Goal: Use online tool/utility: Utilize a website feature to perform a specific function

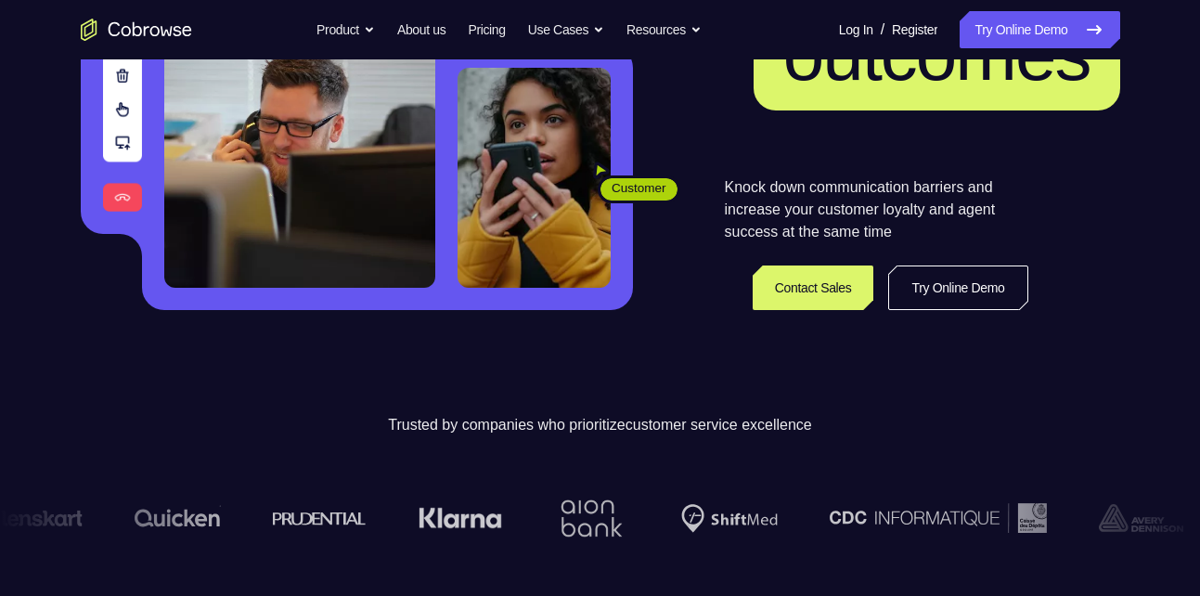
scroll to position [473, 0]
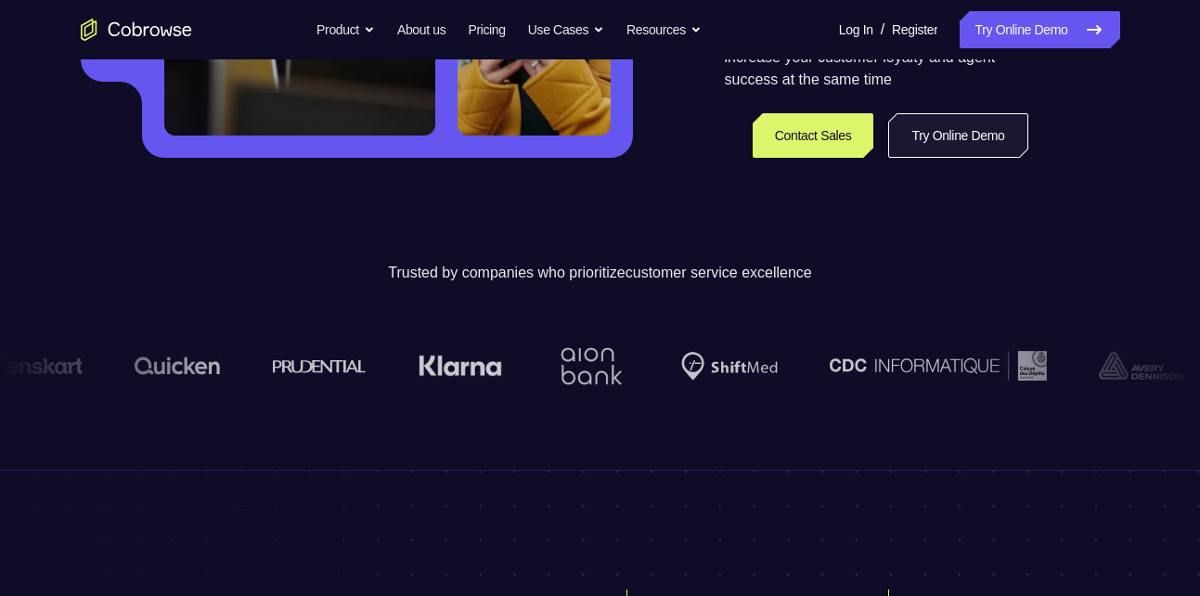
click at [934, 135] on link "Try Online Demo" at bounding box center [957, 135] width 139 height 45
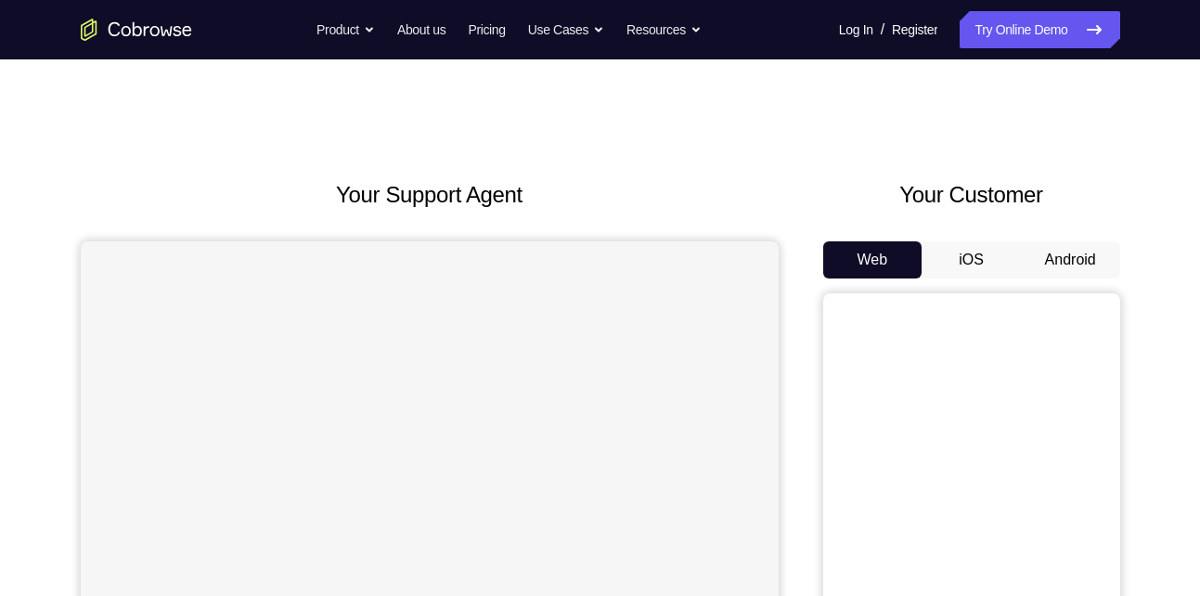
click at [970, 253] on button "iOS" at bounding box center [971, 259] width 99 height 37
click at [1050, 254] on button "Android" at bounding box center [1070, 259] width 99 height 37
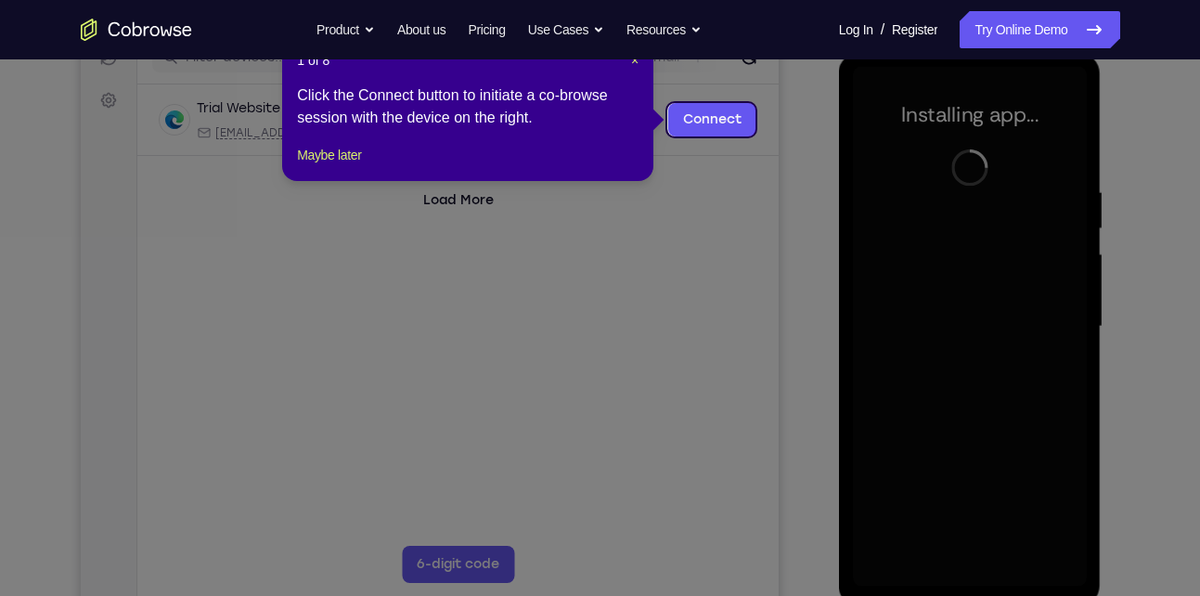
click at [809, 240] on icon at bounding box center [607, 298] width 1214 height 596
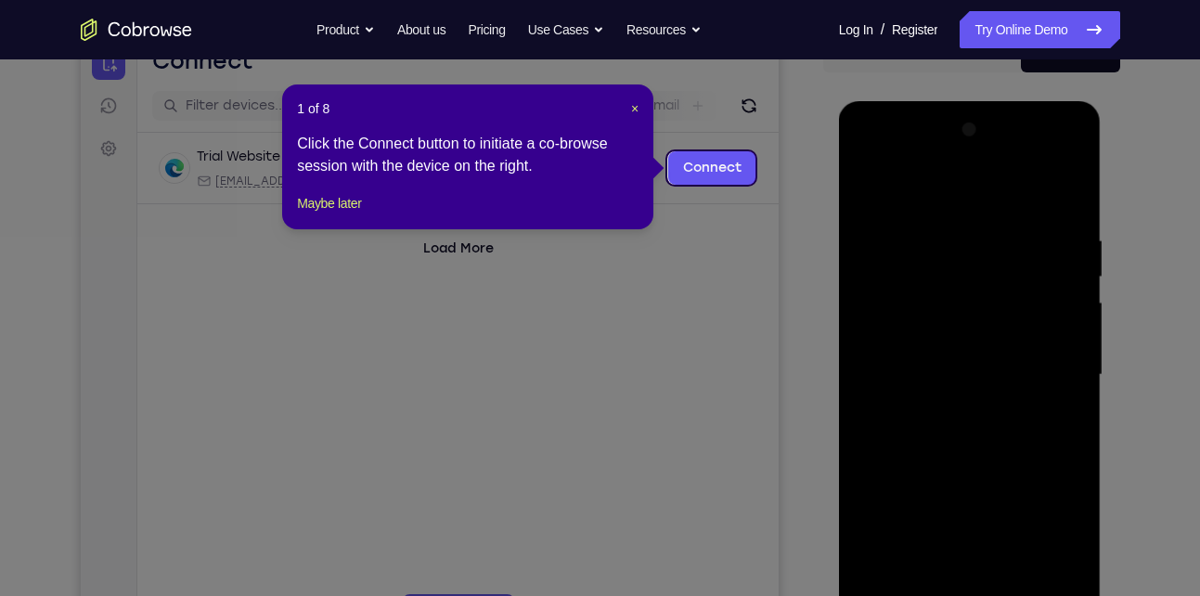
scroll to position [205, 0]
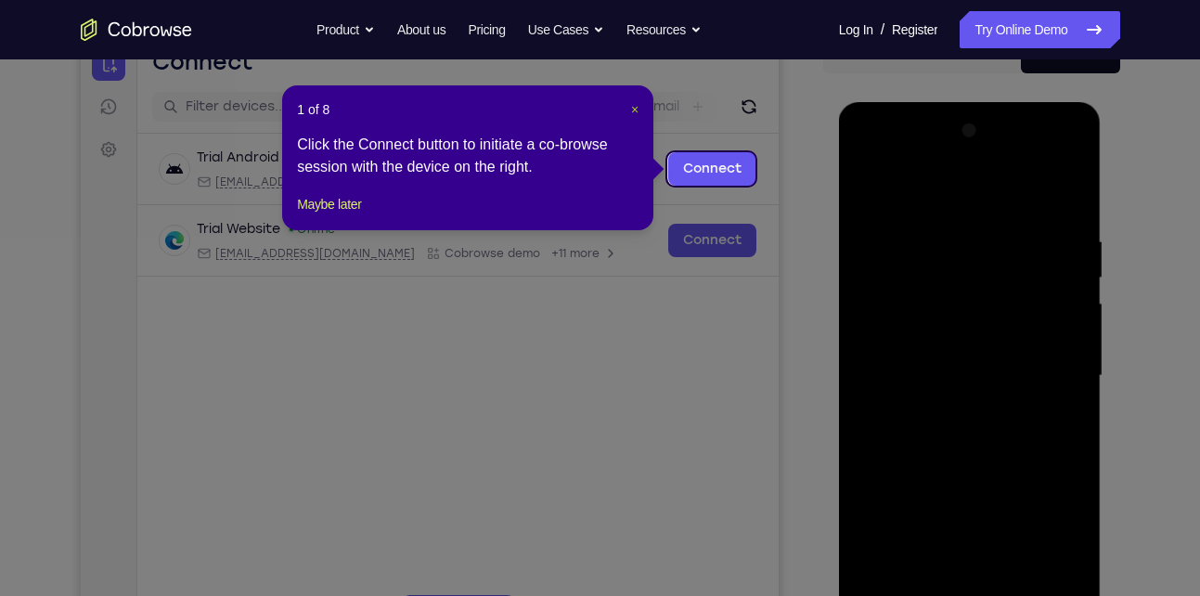
click at [636, 110] on span "×" at bounding box center [634, 109] width 7 height 15
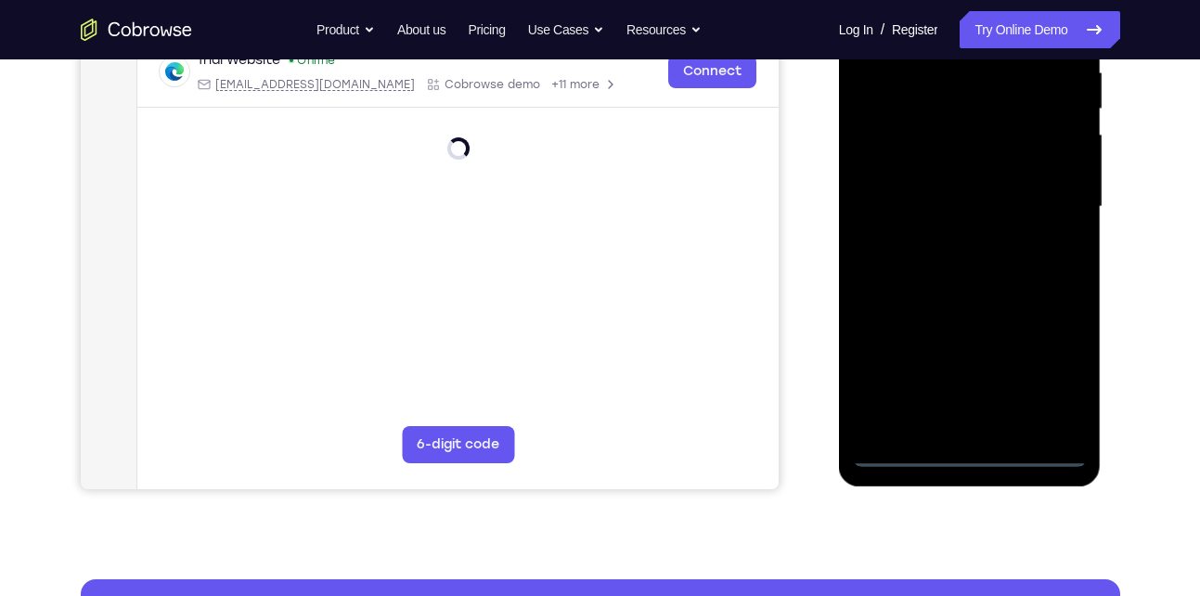
scroll to position [375, 0]
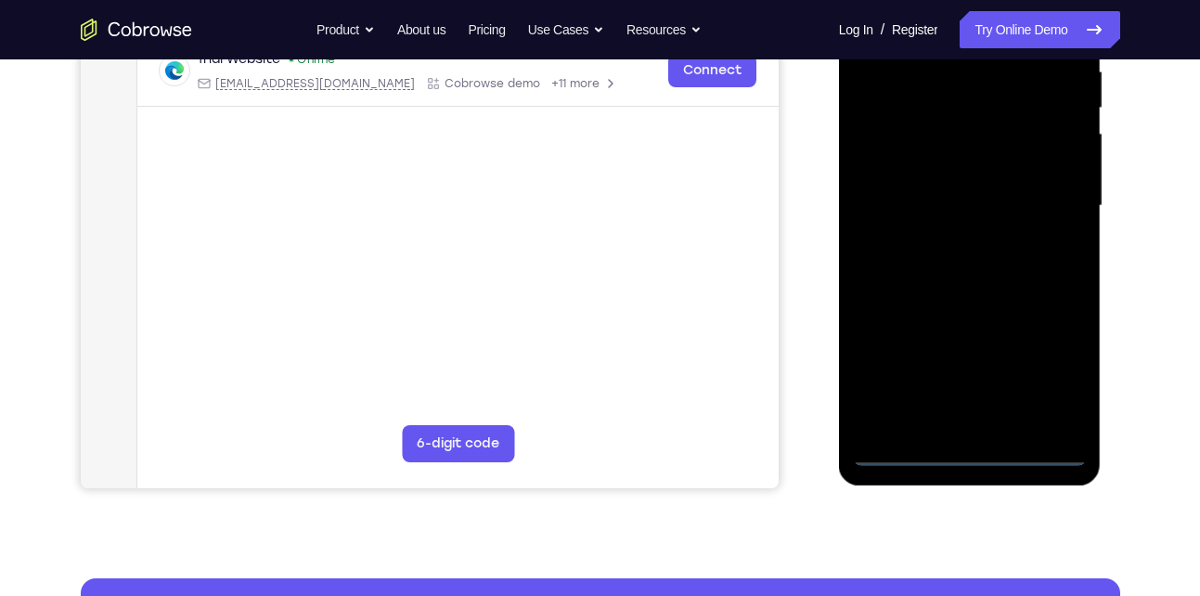
click at [966, 445] on div at bounding box center [970, 206] width 234 height 520
click at [969, 449] on div at bounding box center [970, 206] width 234 height 520
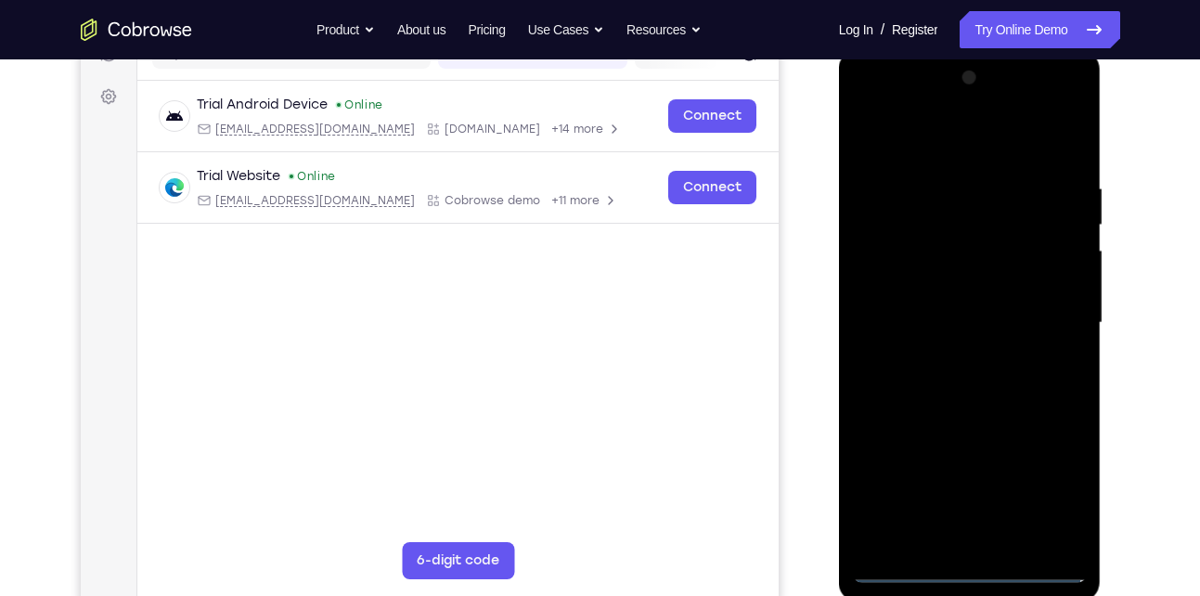
scroll to position [256, 0]
click at [1045, 484] on div at bounding box center [970, 325] width 234 height 520
click at [940, 142] on div at bounding box center [970, 325] width 234 height 520
click at [1040, 315] on div at bounding box center [970, 325] width 234 height 520
click at [950, 357] on div at bounding box center [970, 325] width 234 height 520
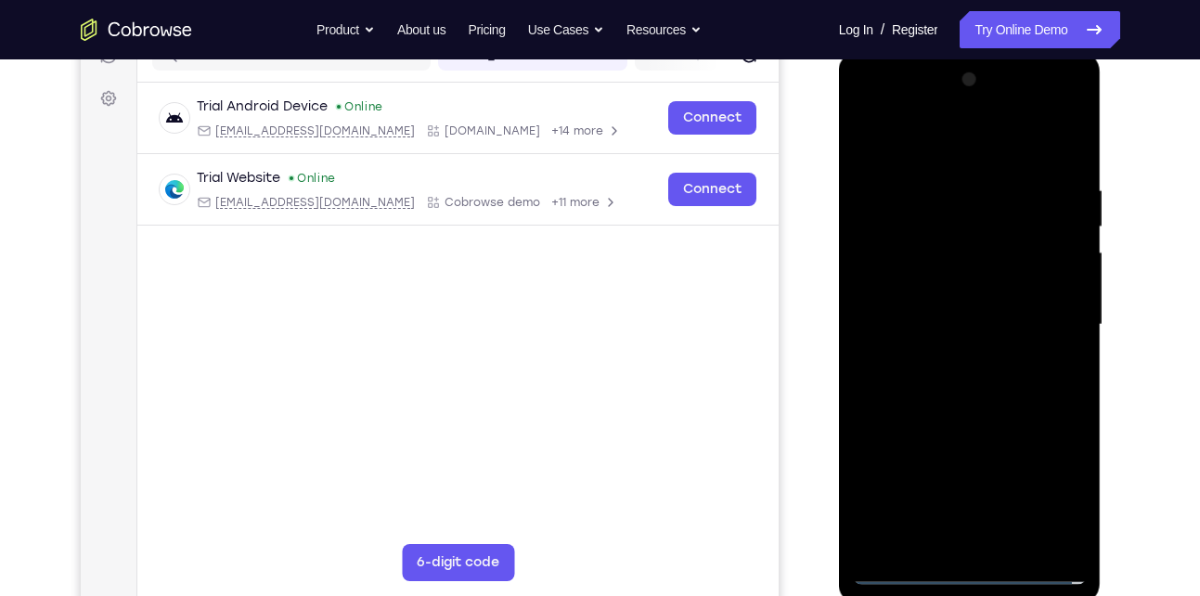
click at [927, 301] on div at bounding box center [970, 325] width 234 height 520
click at [927, 280] on div at bounding box center [970, 325] width 234 height 520
click at [928, 318] on div at bounding box center [970, 325] width 234 height 520
click at [946, 386] on div at bounding box center [970, 325] width 234 height 520
click at [1064, 160] on div at bounding box center [970, 325] width 234 height 520
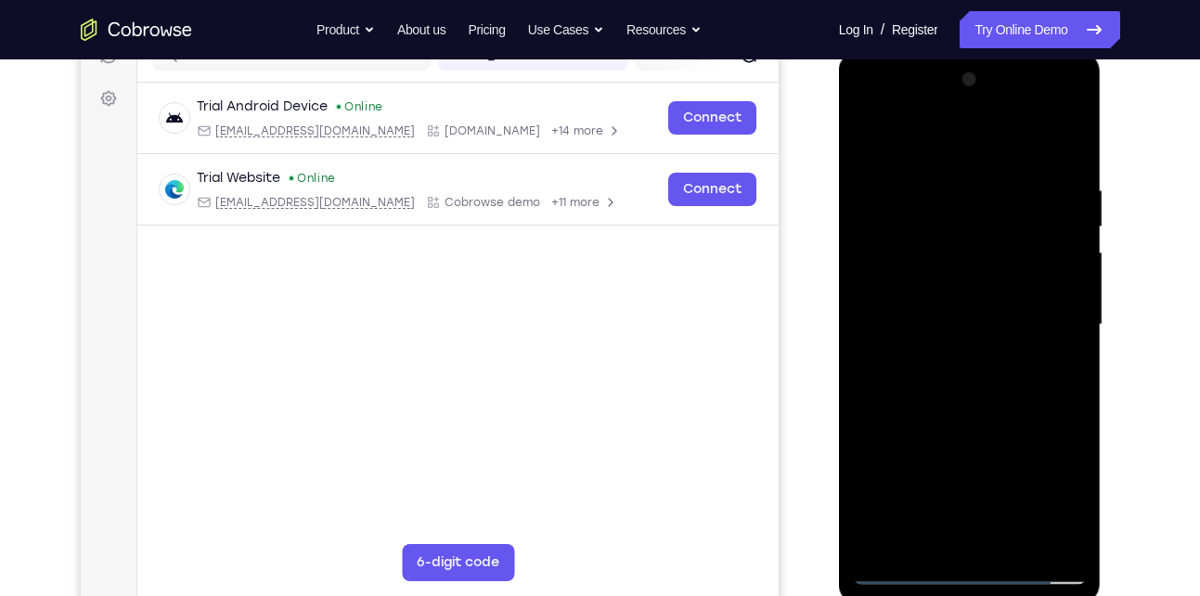
click at [951, 188] on div at bounding box center [970, 325] width 234 height 520
click at [1046, 543] on div at bounding box center [970, 325] width 234 height 520
click at [1060, 412] on div at bounding box center [970, 325] width 234 height 520
click at [1067, 151] on div at bounding box center [970, 325] width 234 height 520
click at [997, 190] on div at bounding box center [970, 325] width 234 height 520
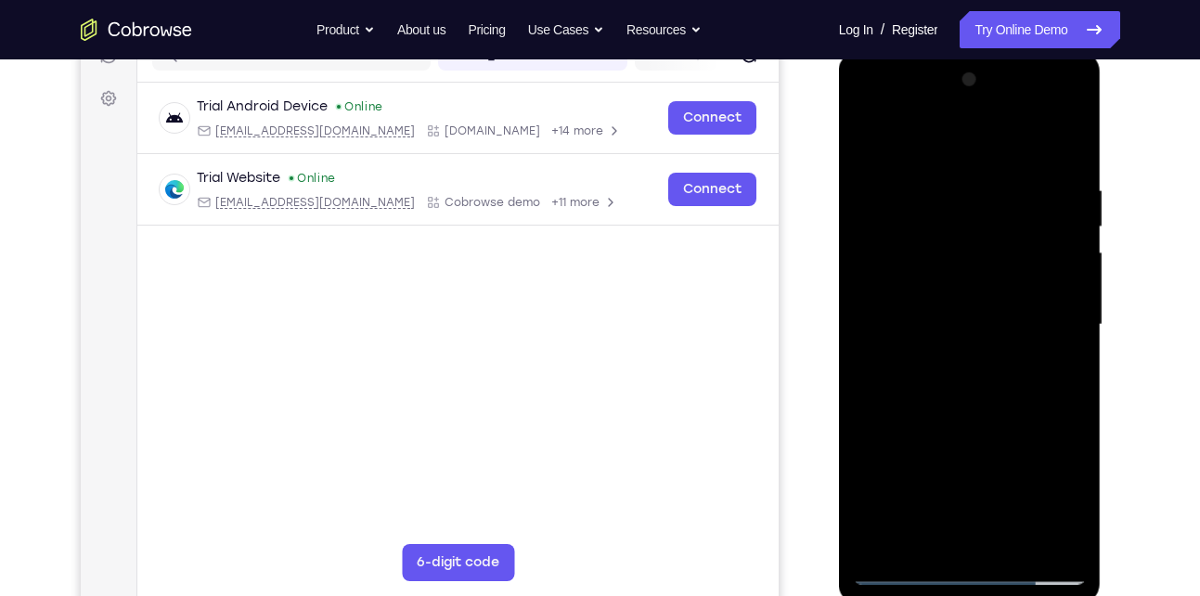
drag, startPoint x: 1049, startPoint y: 175, endPoint x: 970, endPoint y: 175, distance: 78.9
click at [970, 175] on div at bounding box center [970, 325] width 234 height 520
click at [998, 175] on div at bounding box center [970, 325] width 234 height 520
click at [1070, 199] on div at bounding box center [970, 325] width 234 height 520
click at [1074, 215] on div at bounding box center [970, 325] width 234 height 520
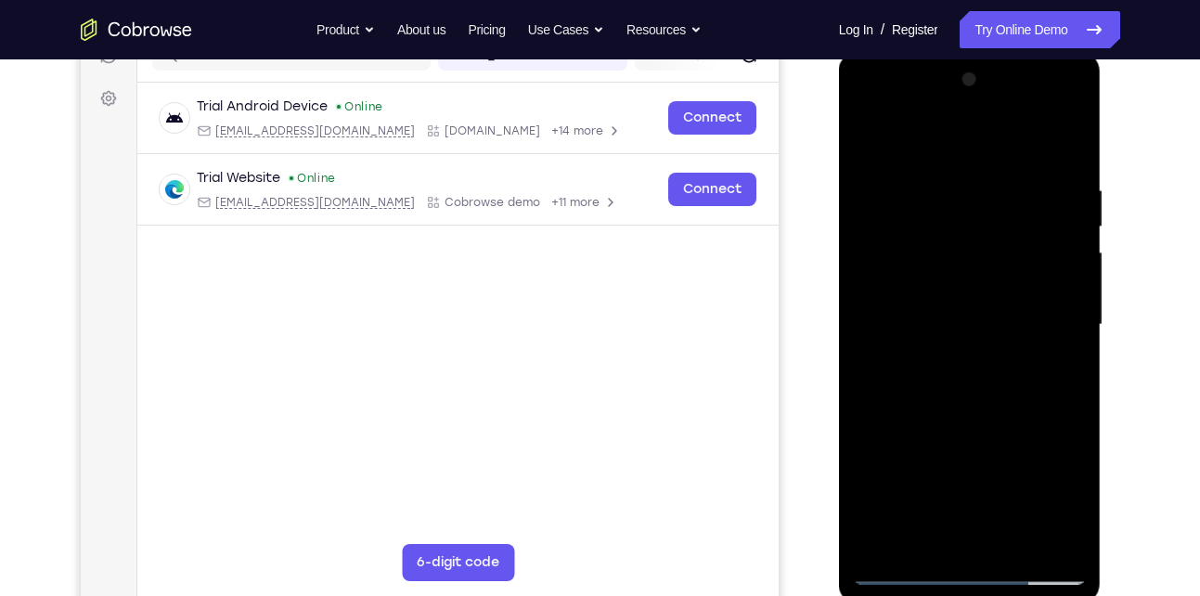
click at [1074, 215] on div at bounding box center [970, 325] width 234 height 520
click at [1066, 195] on div at bounding box center [970, 325] width 234 height 520
click at [1068, 151] on div at bounding box center [970, 325] width 234 height 520
click at [1048, 178] on div at bounding box center [970, 325] width 234 height 520
click at [1060, 149] on div at bounding box center [970, 325] width 234 height 520
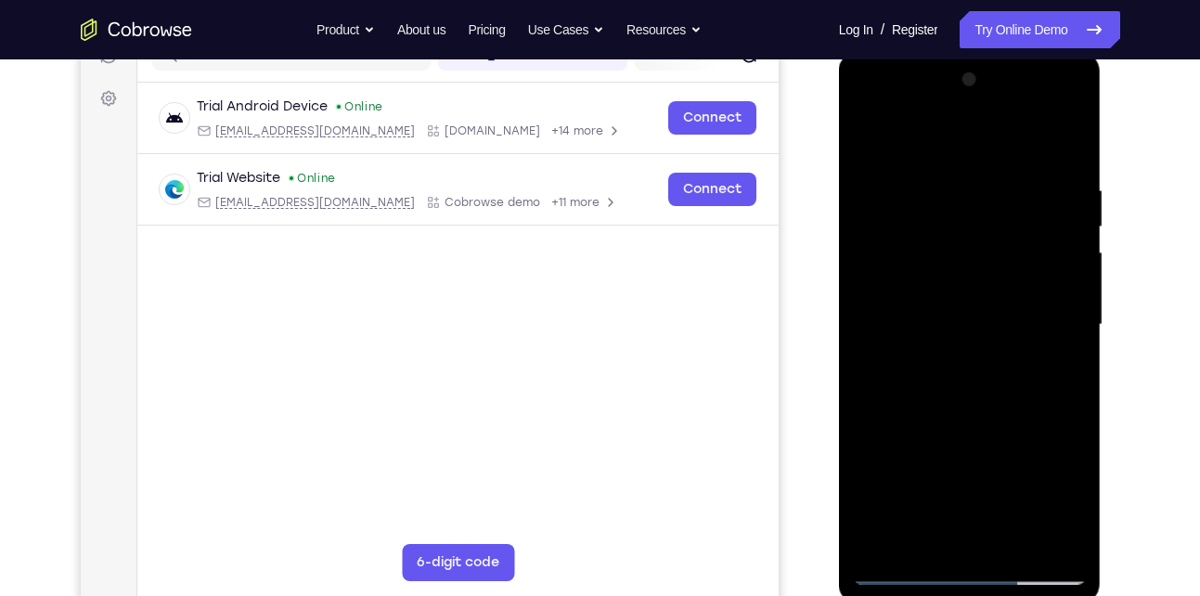
drag, startPoint x: 1067, startPoint y: 173, endPoint x: 968, endPoint y: 176, distance: 98.5
click at [968, 176] on div at bounding box center [970, 325] width 234 height 520
click at [1071, 139] on div at bounding box center [970, 325] width 234 height 520
click at [1015, 535] on div at bounding box center [970, 325] width 234 height 520
click at [979, 427] on div at bounding box center [970, 325] width 234 height 520
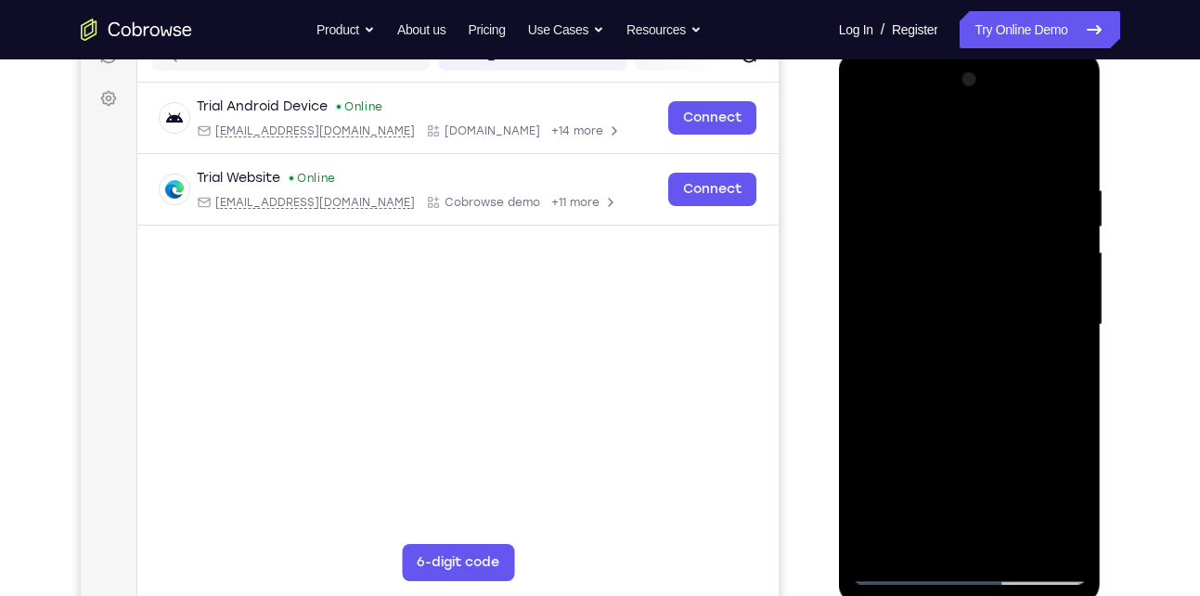
click at [1075, 220] on div at bounding box center [970, 325] width 234 height 520
click at [867, 221] on div at bounding box center [970, 325] width 234 height 520
click at [884, 198] on div at bounding box center [970, 325] width 234 height 520
click at [869, 143] on div at bounding box center [970, 325] width 234 height 520
click at [952, 297] on div at bounding box center [970, 325] width 234 height 520
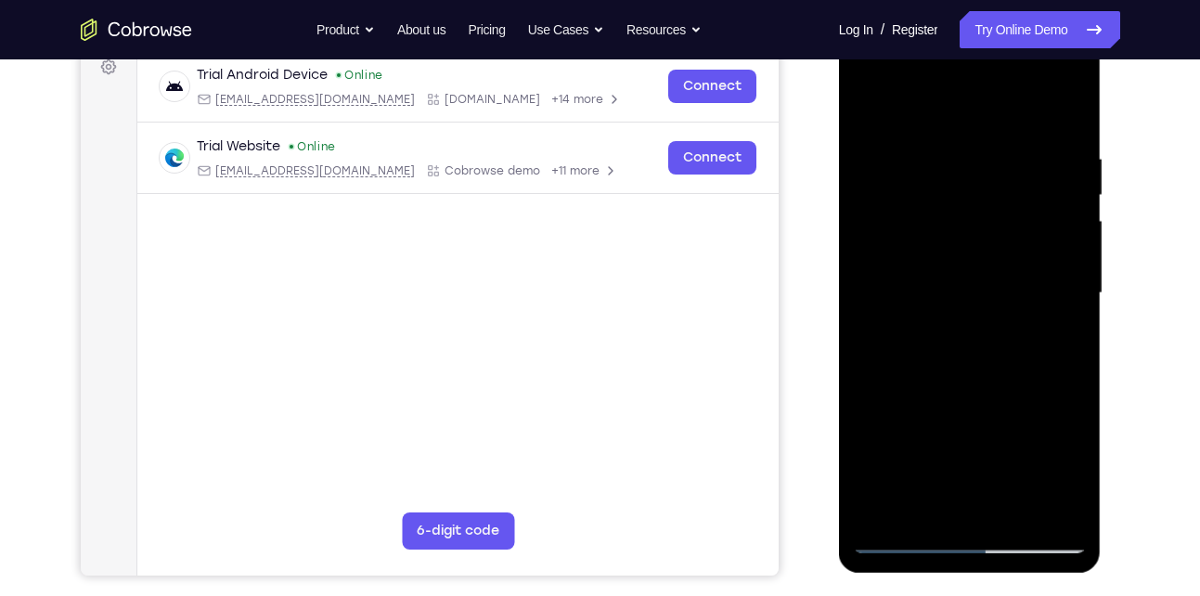
scroll to position [289, 0]
click at [940, 495] on div at bounding box center [970, 292] width 234 height 520
click at [998, 337] on div at bounding box center [970, 292] width 234 height 520
click at [1064, 337] on div at bounding box center [970, 292] width 234 height 520
click at [901, 536] on div at bounding box center [970, 292] width 234 height 520
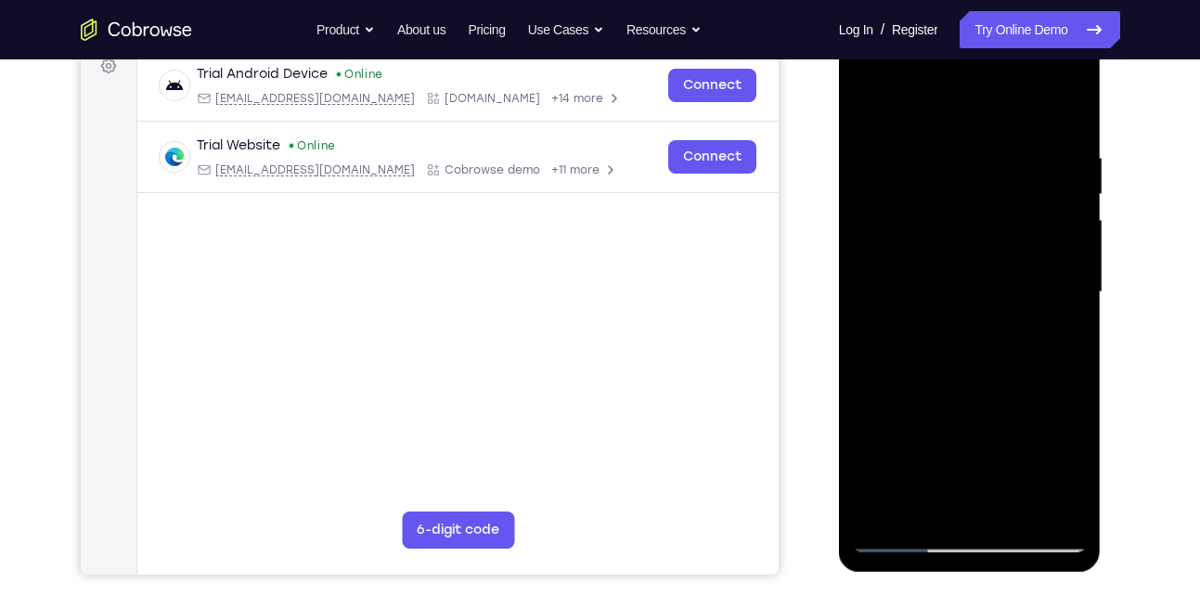
click at [901, 536] on div at bounding box center [970, 292] width 234 height 520
click at [883, 510] on div at bounding box center [970, 292] width 234 height 520
drag, startPoint x: 1058, startPoint y: 141, endPoint x: 854, endPoint y: 148, distance: 204.3
click at [854, 148] on div at bounding box center [970, 292] width 234 height 520
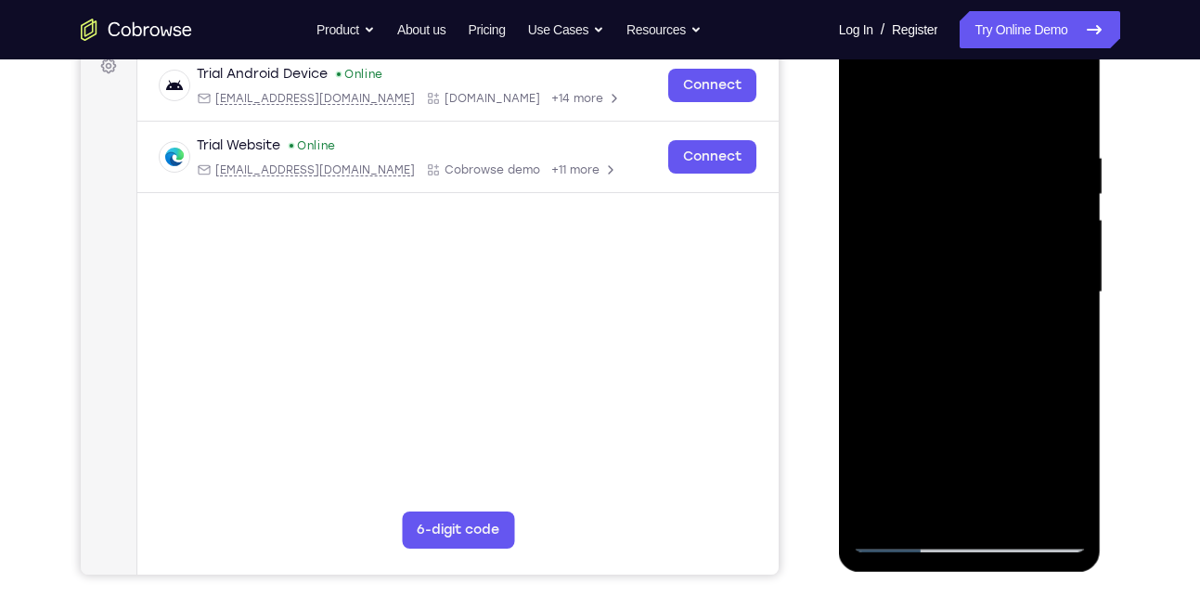
drag, startPoint x: 1014, startPoint y: 149, endPoint x: 820, endPoint y: 154, distance: 194.1
click at [839, 154] on html "Online web based iOS Simulators and Android Emulators. Run iPhone, iPad, Mobile…" at bounding box center [971, 297] width 265 height 557
click at [916, 151] on div at bounding box center [970, 292] width 234 height 520
click at [1057, 511] on div at bounding box center [970, 292] width 234 height 520
click at [1067, 108] on div at bounding box center [970, 292] width 234 height 520
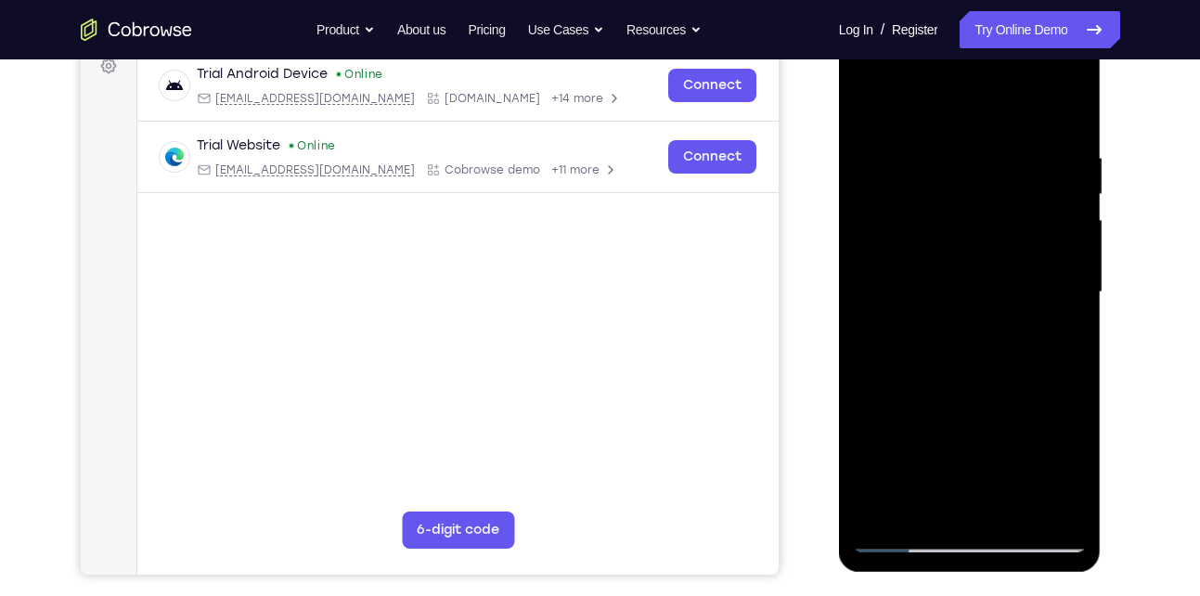
drag, startPoint x: 1051, startPoint y: 158, endPoint x: 891, endPoint y: 163, distance: 159.8
click at [891, 163] on div at bounding box center [970, 292] width 234 height 520
click at [930, 151] on div at bounding box center [970, 292] width 234 height 520
click at [1067, 116] on div at bounding box center [970, 292] width 234 height 520
click at [992, 150] on div at bounding box center [970, 292] width 234 height 520
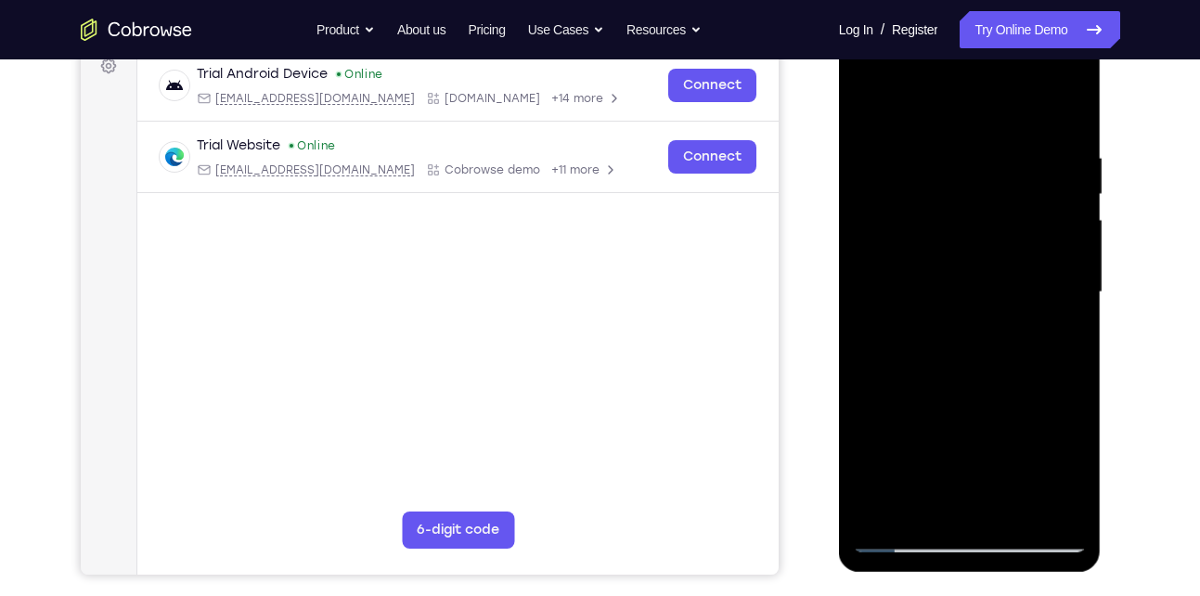
click at [991, 153] on div at bounding box center [970, 292] width 234 height 520
click at [1038, 505] on div at bounding box center [970, 292] width 234 height 520
click at [1069, 120] on div at bounding box center [970, 292] width 234 height 520
drag, startPoint x: 1061, startPoint y: 161, endPoint x: 961, endPoint y: 171, distance: 100.8
click at [961, 171] on div at bounding box center [970, 292] width 234 height 520
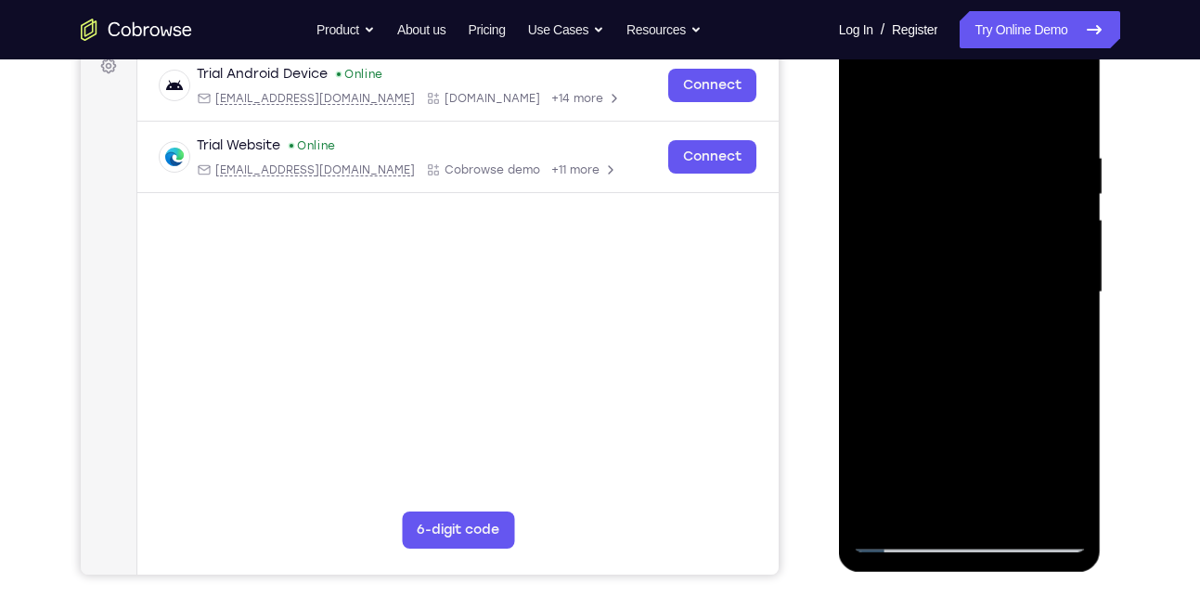
click at [956, 155] on div at bounding box center [970, 292] width 234 height 520
click at [1069, 112] on div at bounding box center [970, 292] width 234 height 520
drag, startPoint x: 1059, startPoint y: 135, endPoint x: 934, endPoint y: 147, distance: 125.9
click at [934, 147] on div at bounding box center [970, 292] width 234 height 520
drag, startPoint x: 879, startPoint y: 152, endPoint x: 925, endPoint y: 150, distance: 45.5
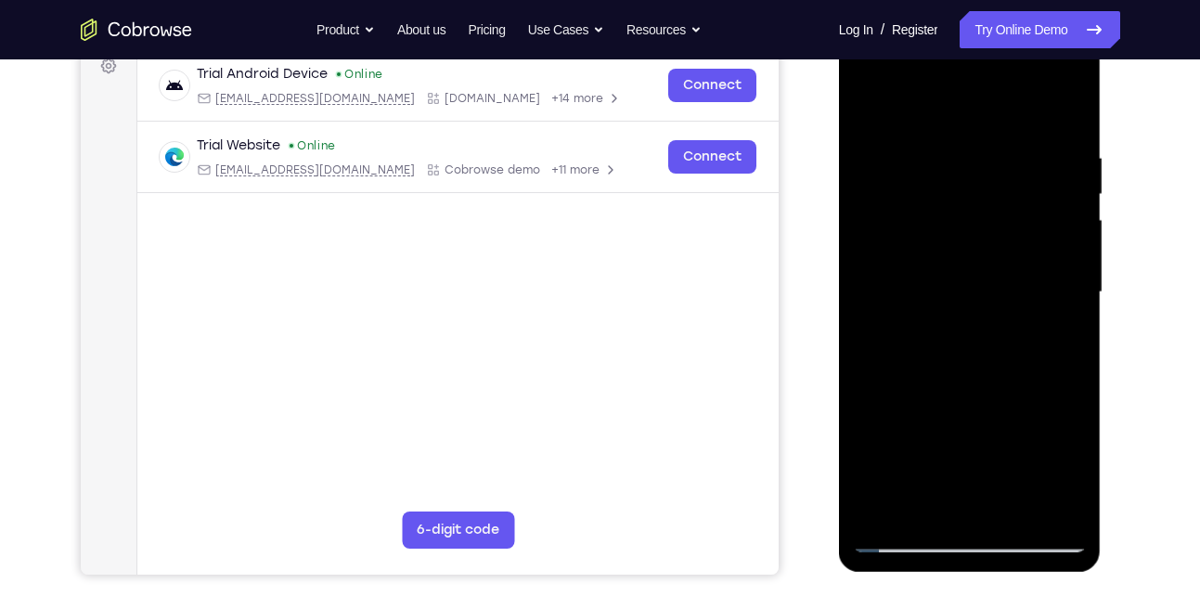
click at [925, 150] on div at bounding box center [970, 292] width 234 height 520
click at [884, 151] on div at bounding box center [970, 292] width 234 height 520
click at [1060, 104] on div at bounding box center [970, 292] width 234 height 520
drag, startPoint x: 1030, startPoint y: 136, endPoint x: 901, endPoint y: 136, distance: 128.1
click at [901, 136] on div at bounding box center [970, 292] width 234 height 520
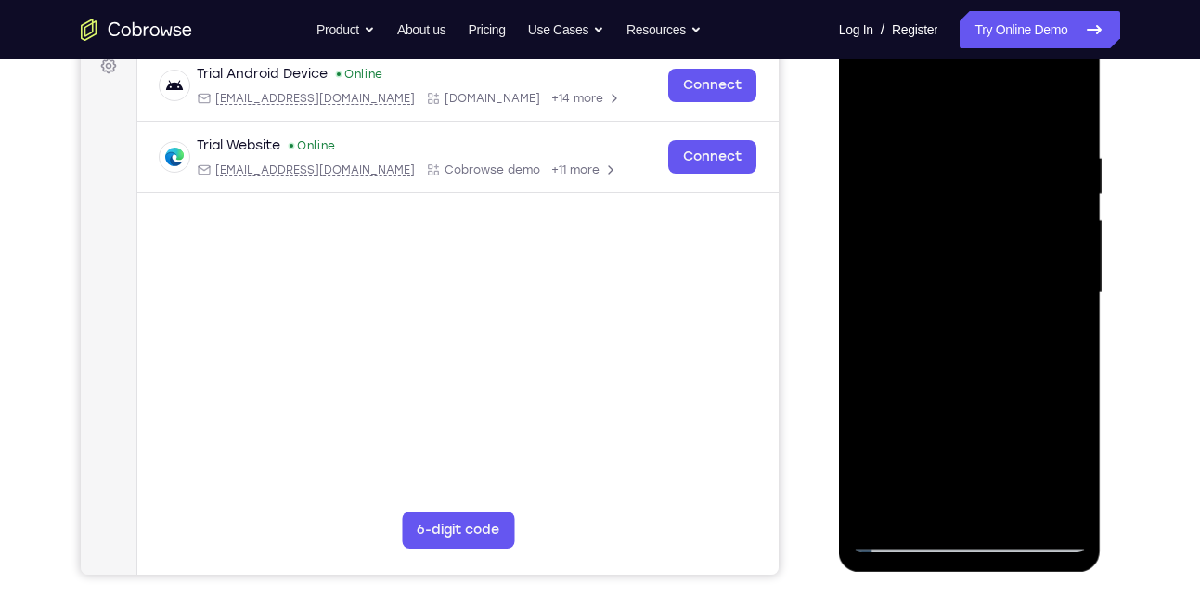
drag, startPoint x: 1020, startPoint y: 149, endPoint x: 880, endPoint y: 155, distance: 140.3
click at [880, 155] on div at bounding box center [970, 292] width 234 height 520
drag, startPoint x: 1001, startPoint y: 155, endPoint x: 927, endPoint y: 158, distance: 73.4
click at [927, 158] on div at bounding box center [970, 292] width 234 height 520
drag, startPoint x: 995, startPoint y: 155, endPoint x: 915, endPoint y: 157, distance: 79.9
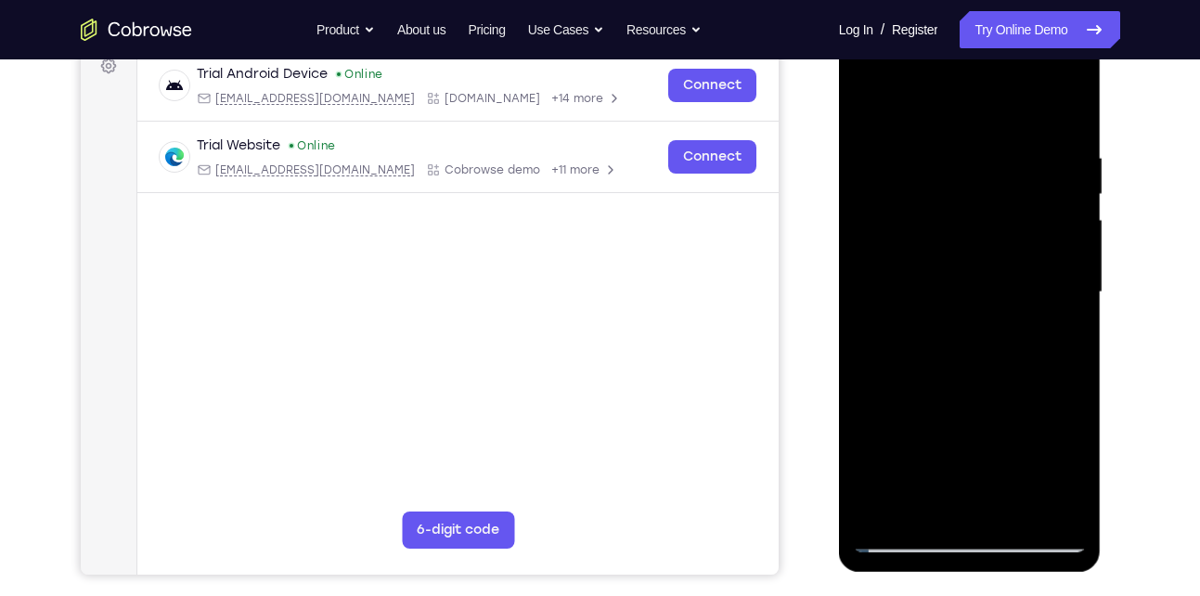
click at [915, 157] on div at bounding box center [970, 292] width 234 height 520
drag, startPoint x: 1011, startPoint y: 136, endPoint x: 909, endPoint y: 136, distance: 102.1
click at [909, 136] on div at bounding box center [970, 292] width 234 height 520
click at [1012, 148] on div at bounding box center [970, 292] width 234 height 520
click at [875, 109] on div at bounding box center [970, 292] width 234 height 520
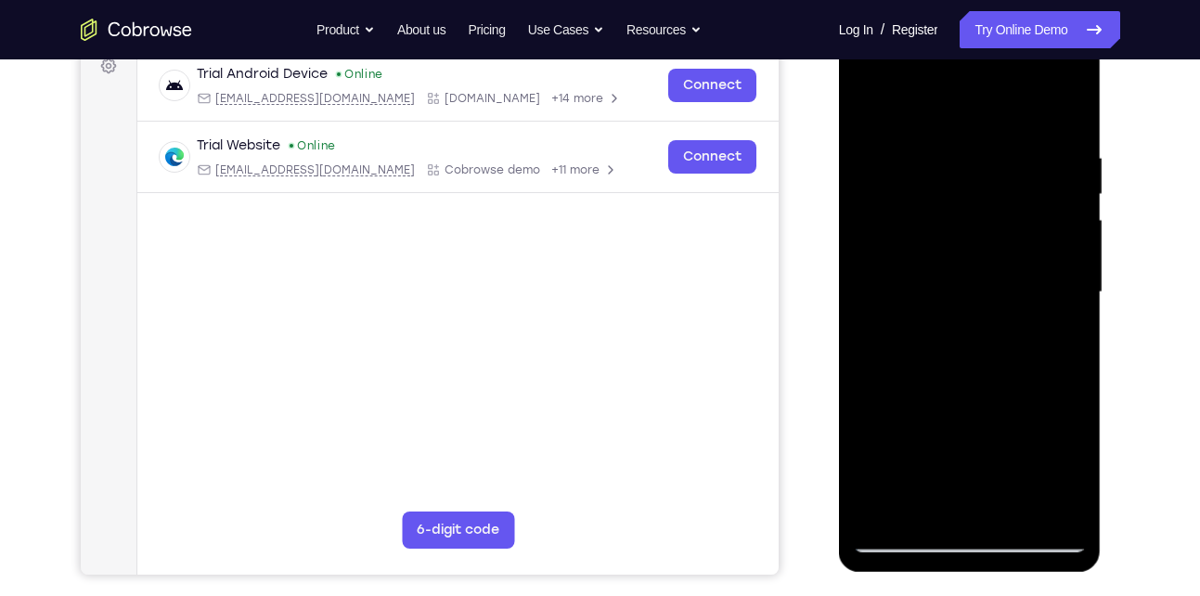
click at [1038, 359] on div at bounding box center [970, 292] width 234 height 520
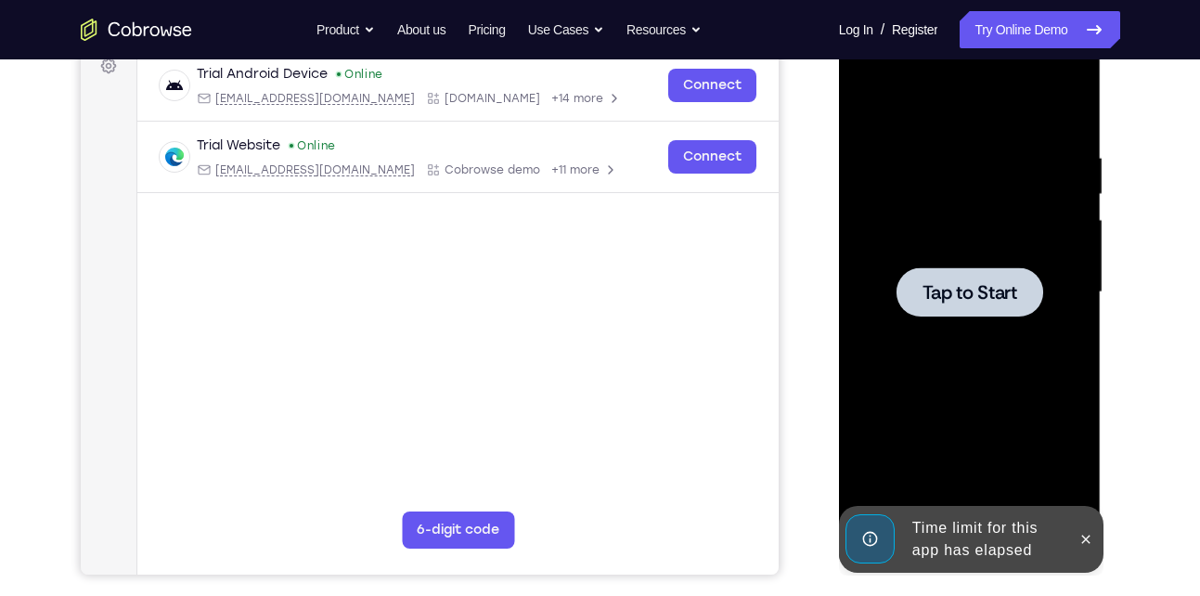
click at [958, 302] on span "Tap to Start" at bounding box center [970, 292] width 95 height 19
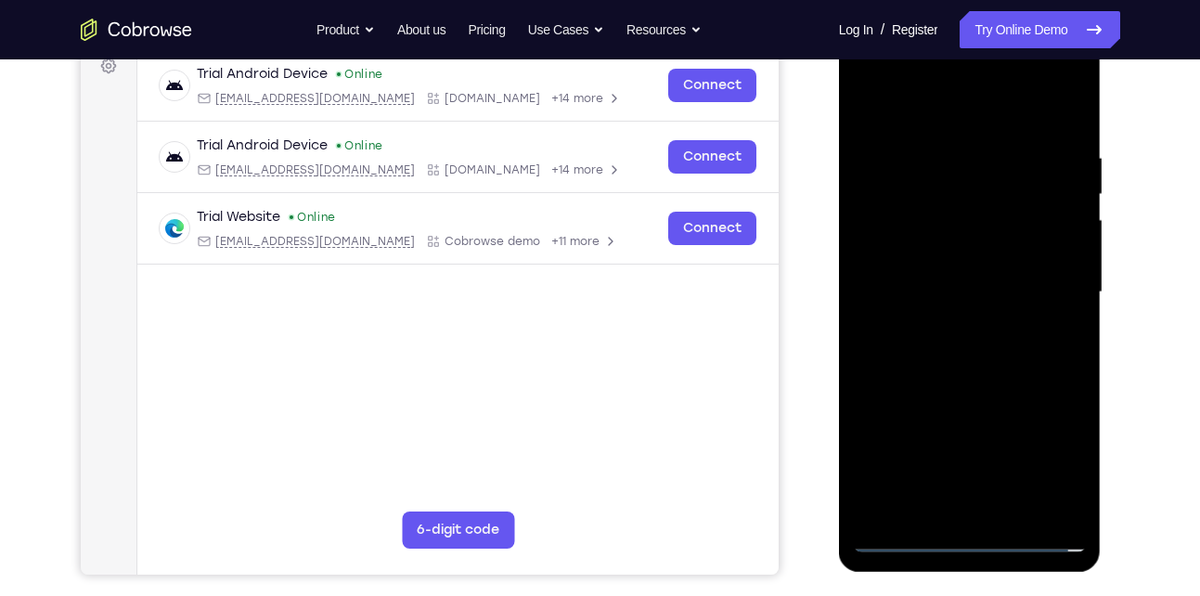
click at [968, 535] on div at bounding box center [970, 292] width 234 height 520
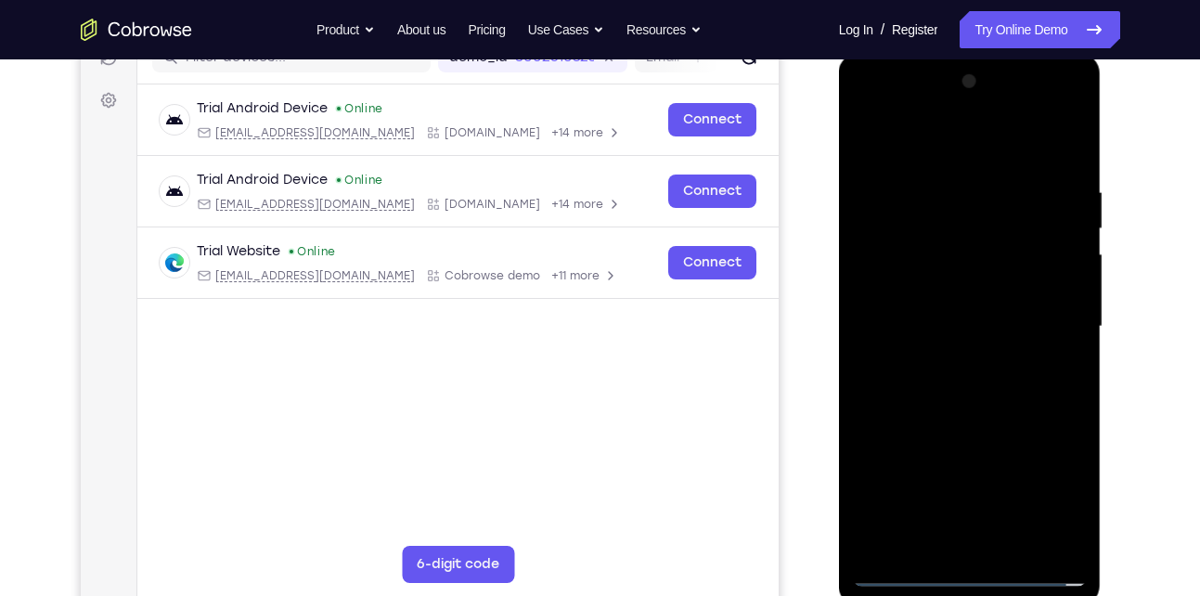
click at [1052, 499] on div at bounding box center [970, 327] width 234 height 520
click at [952, 158] on div at bounding box center [970, 327] width 234 height 520
click at [905, 268] on div at bounding box center [970, 327] width 234 height 520
click at [935, 332] on div at bounding box center [970, 327] width 234 height 520
click at [925, 318] on div at bounding box center [970, 327] width 234 height 520
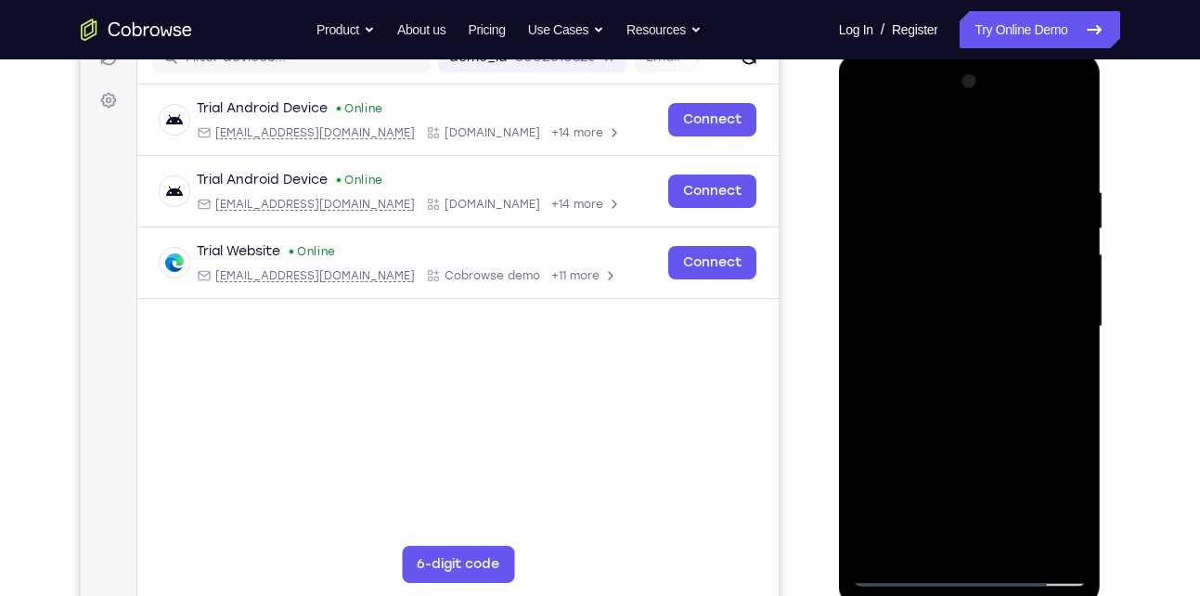
click at [927, 347] on div at bounding box center [970, 327] width 234 height 520
click at [952, 412] on div at bounding box center [970, 327] width 234 height 520
click at [950, 282] on div at bounding box center [970, 327] width 234 height 520
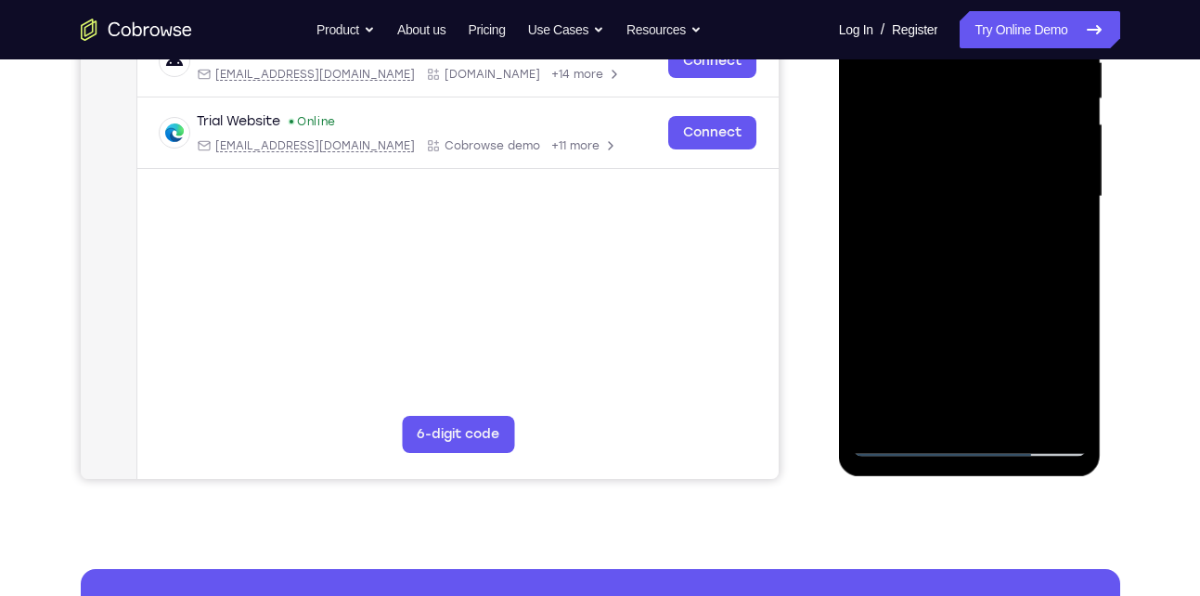
scroll to position [390, 0]
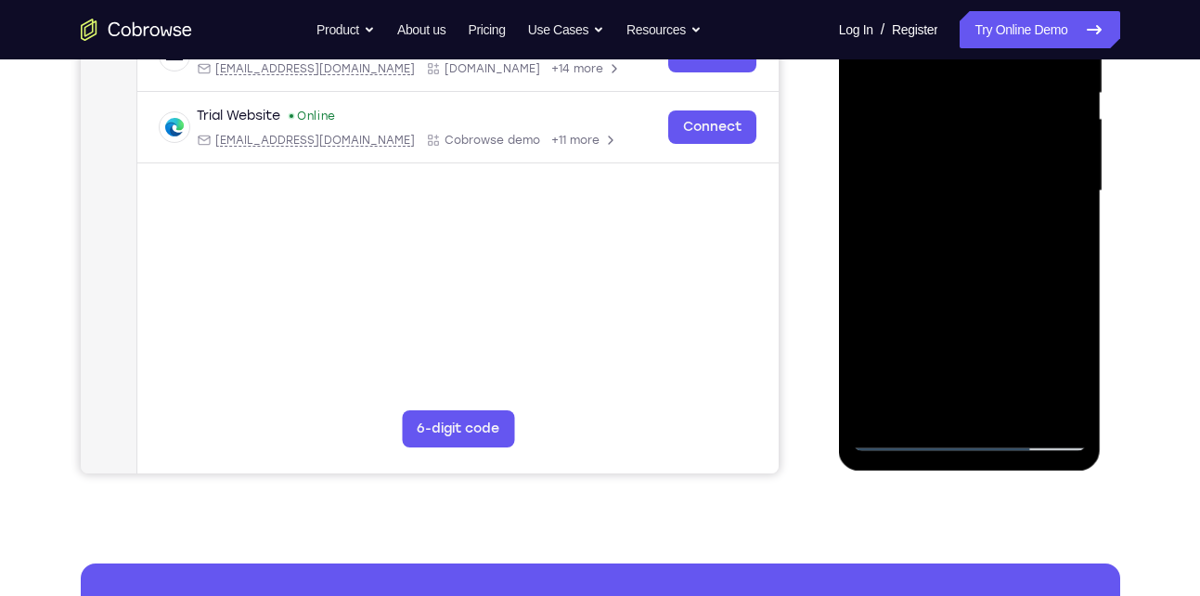
click at [906, 434] on div at bounding box center [970, 191] width 234 height 520
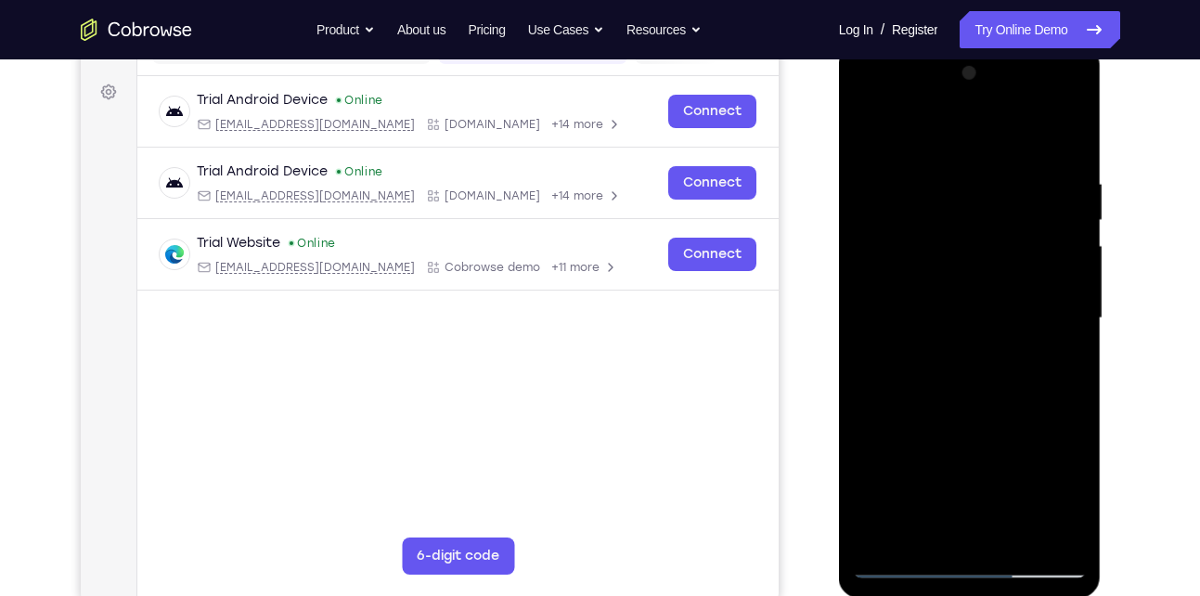
scroll to position [259, 0]
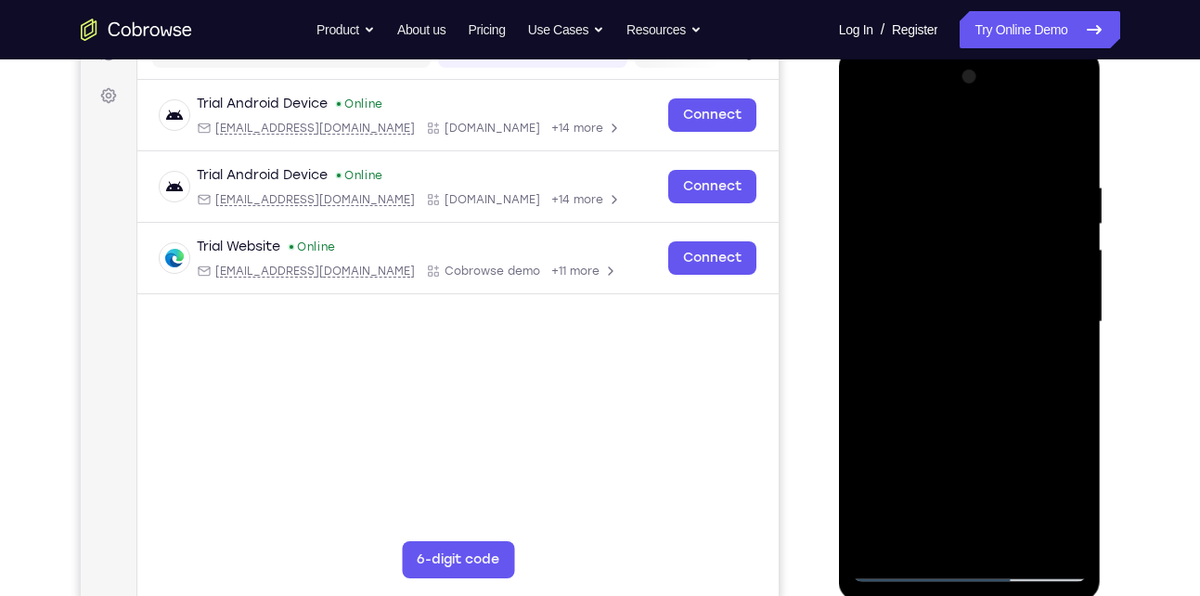
click at [882, 353] on div at bounding box center [970, 322] width 234 height 520
click at [931, 417] on div at bounding box center [970, 322] width 234 height 520
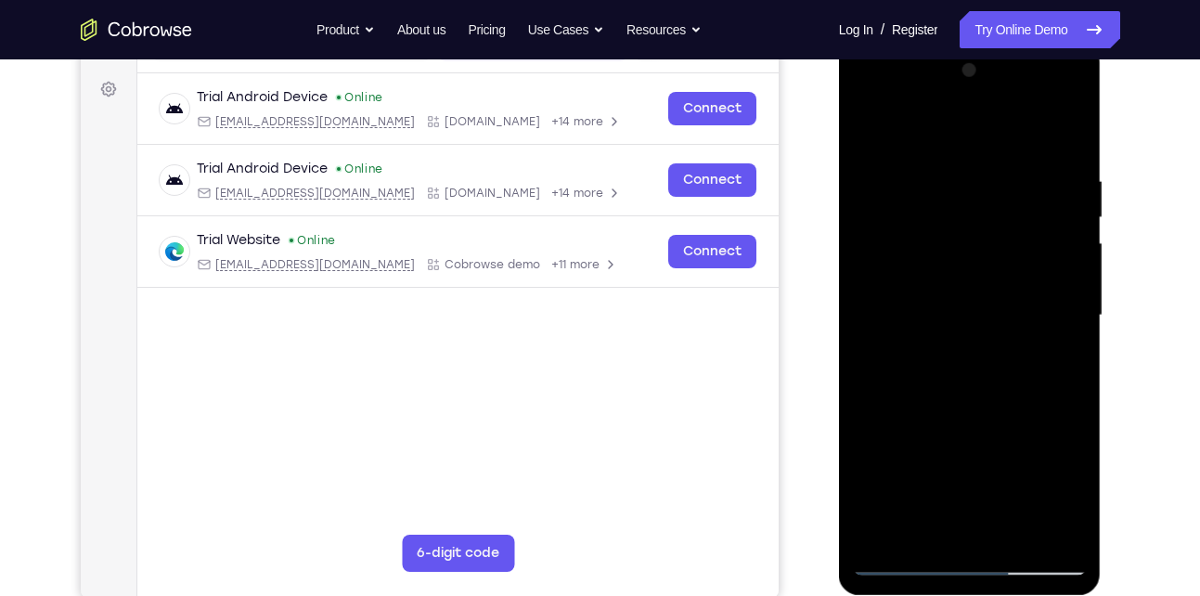
scroll to position [266, 0]
click at [1056, 272] on div at bounding box center [970, 315] width 234 height 520
click at [1016, 278] on div at bounding box center [970, 315] width 234 height 520
click at [866, 140] on div at bounding box center [970, 315] width 234 height 520
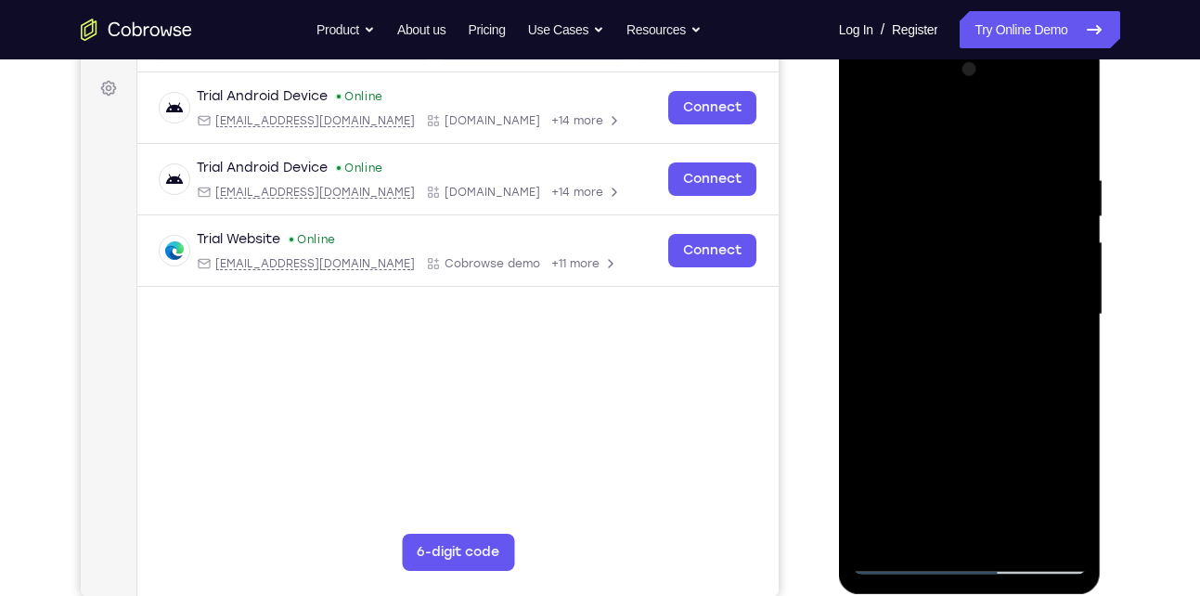
click at [943, 401] on div at bounding box center [970, 315] width 234 height 520
click at [1050, 261] on div at bounding box center [970, 315] width 234 height 520
click at [1052, 279] on div at bounding box center [970, 315] width 234 height 520
click at [1060, 279] on div at bounding box center [970, 315] width 234 height 520
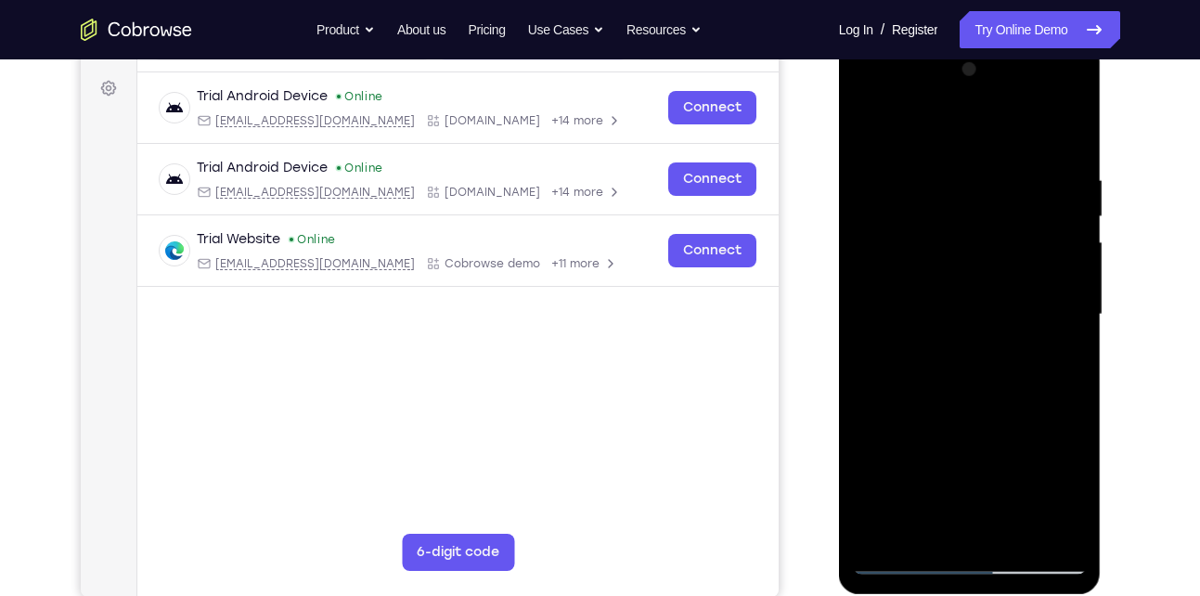
click at [1060, 279] on div at bounding box center [970, 315] width 234 height 520
click at [919, 280] on div at bounding box center [970, 315] width 234 height 520
click at [924, 281] on div at bounding box center [970, 315] width 234 height 520
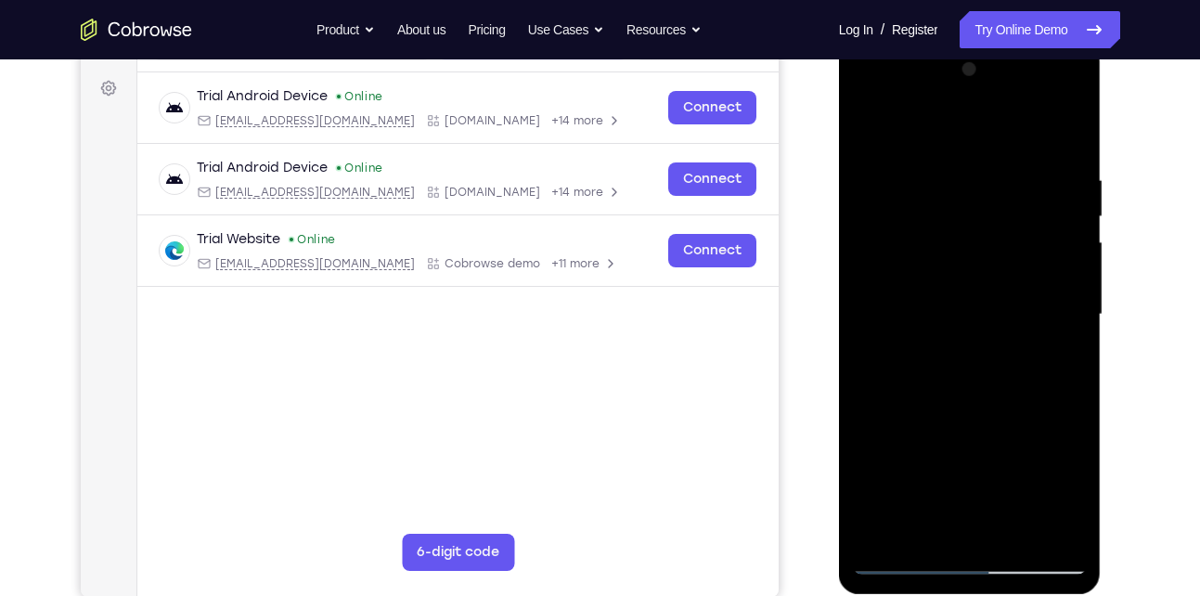
click at [874, 145] on div at bounding box center [970, 315] width 234 height 520
click at [870, 133] on div at bounding box center [970, 315] width 234 height 520
click at [948, 402] on div at bounding box center [970, 315] width 234 height 520
click at [988, 409] on div at bounding box center [970, 315] width 234 height 520
click at [1048, 272] on div at bounding box center [970, 315] width 234 height 520
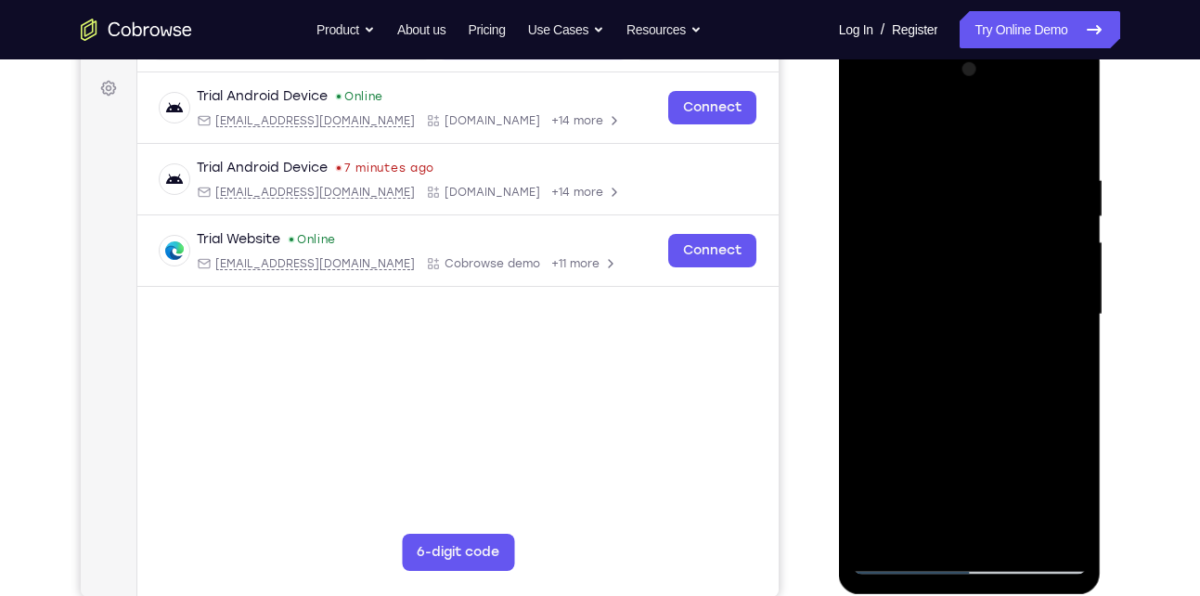
click at [866, 136] on div at bounding box center [970, 315] width 234 height 520
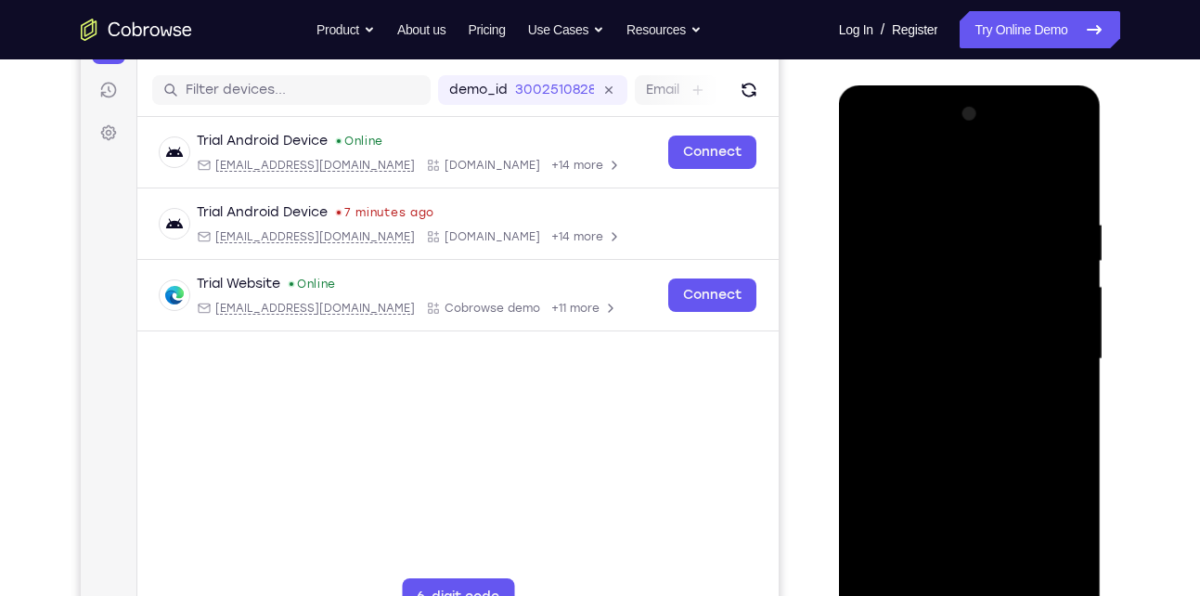
scroll to position [221, 0]
